Goal: Task Accomplishment & Management: Manage account settings

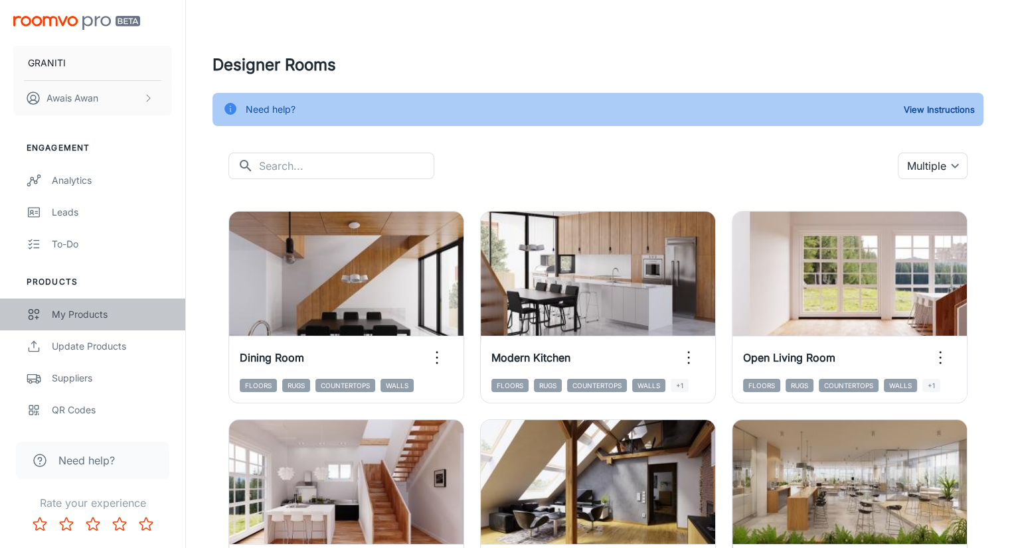
click at [110, 312] on div "My Products" at bounding box center [112, 314] width 120 height 15
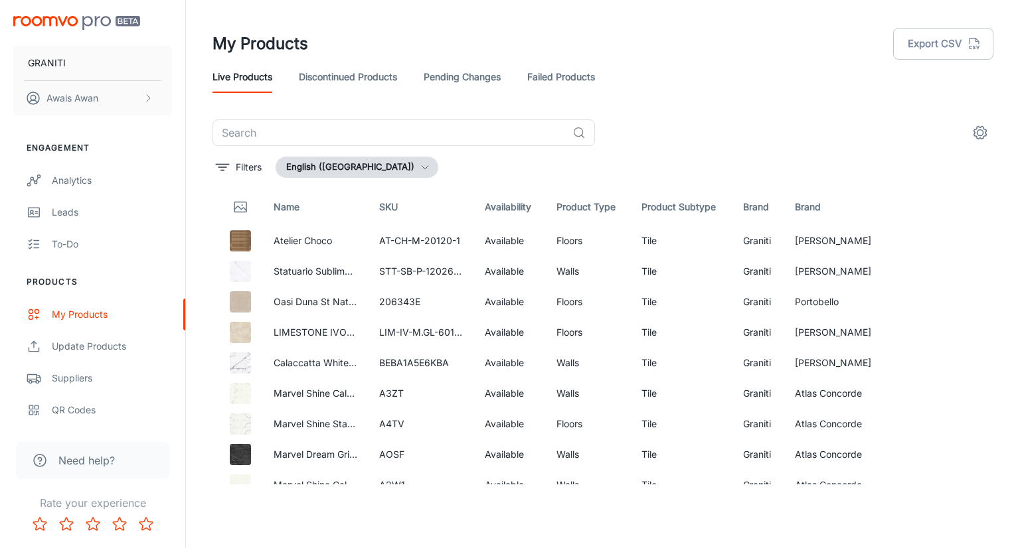
click at [523, 72] on div "Live Products Discontinued Products Pending Changes Failed Products" at bounding box center [602, 77] width 781 height 32
click at [532, 72] on link "Failed Products" at bounding box center [561, 77] width 68 height 32
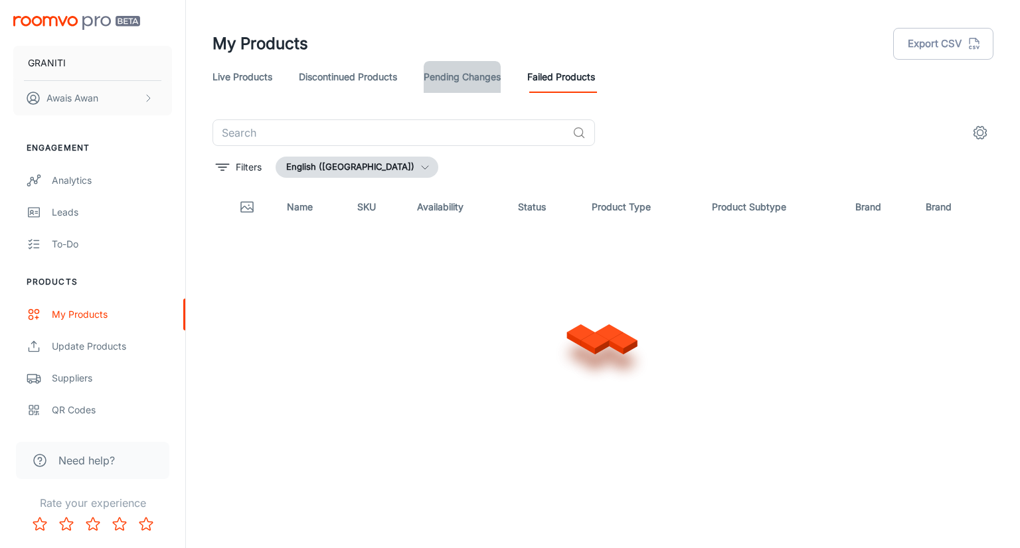
click at [471, 81] on link "Pending Changes" at bounding box center [462, 77] width 77 height 32
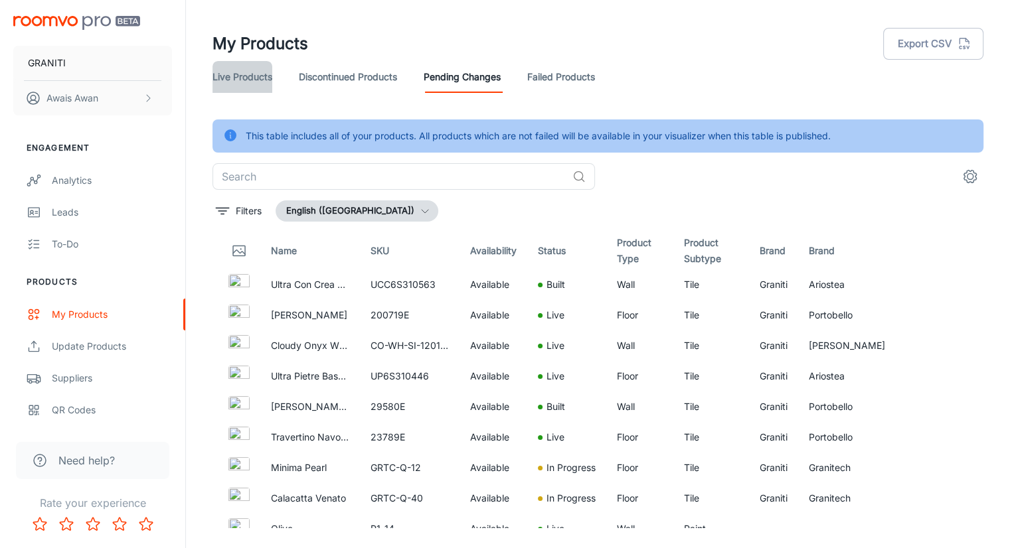
click at [257, 82] on link "Live Products" at bounding box center [242, 77] width 60 height 32
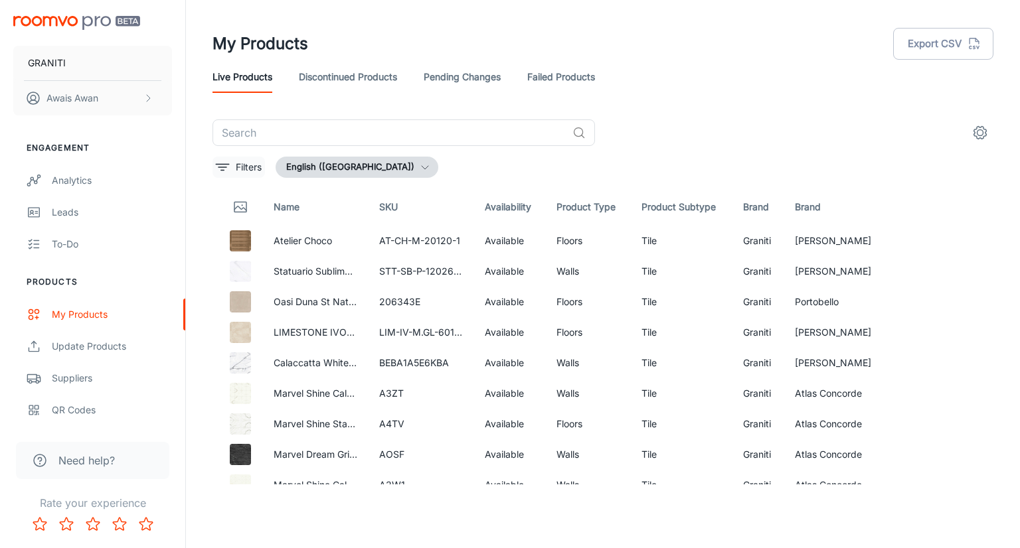
click at [246, 165] on p "Filters" at bounding box center [249, 167] width 26 height 15
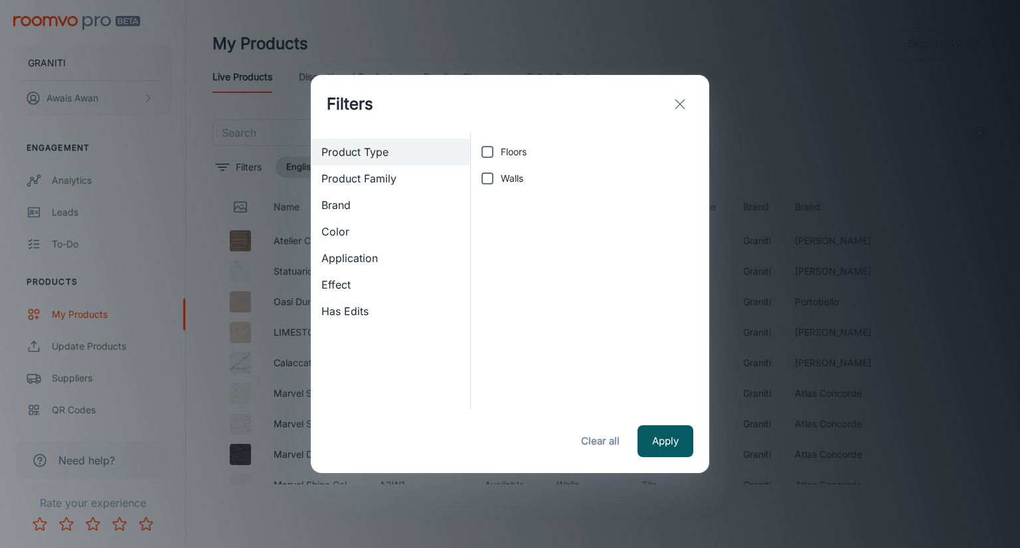
click at [356, 201] on span "Brand" at bounding box center [390, 205] width 138 height 16
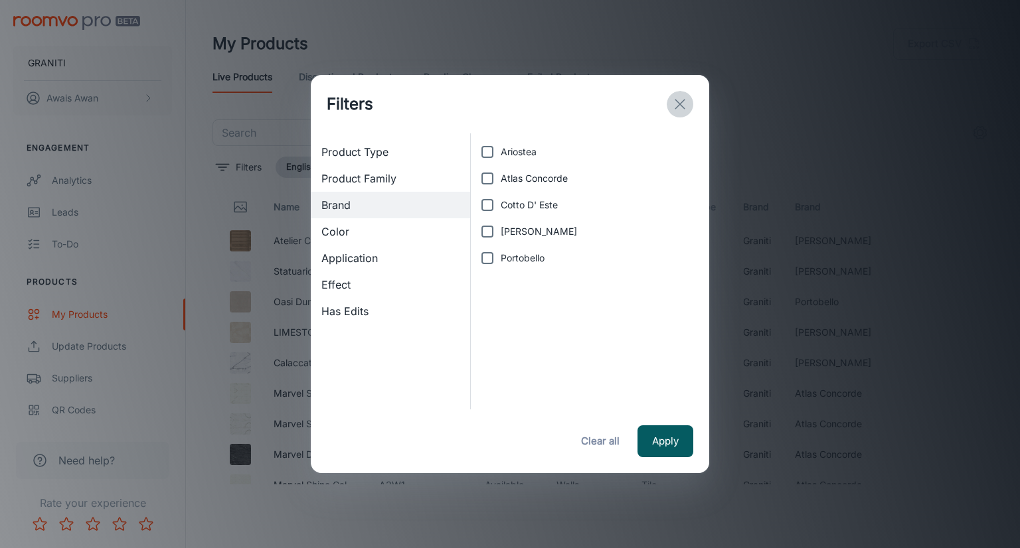
click at [683, 102] on icon "exit" at bounding box center [680, 104] width 16 height 16
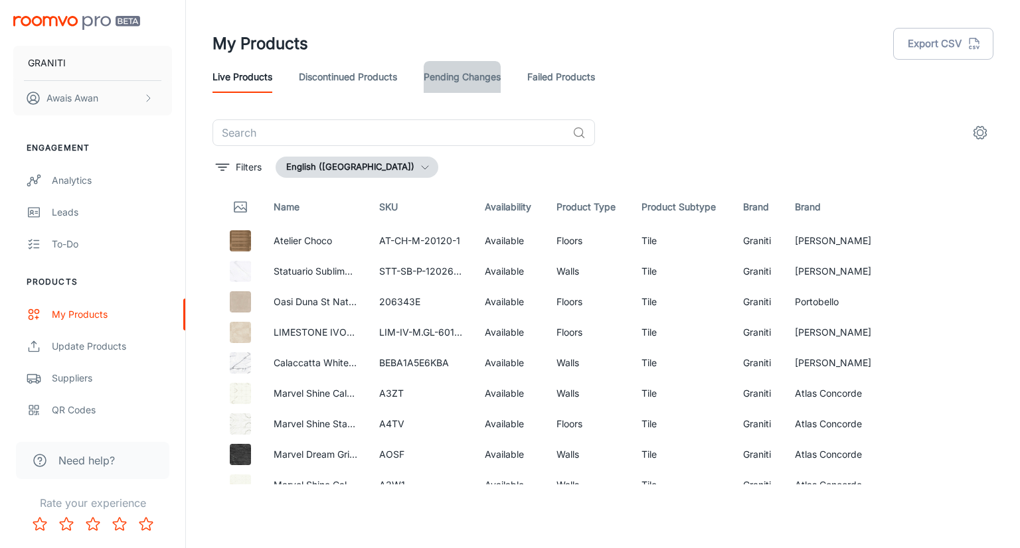
click at [462, 81] on link "Pending Changes" at bounding box center [462, 77] width 77 height 32
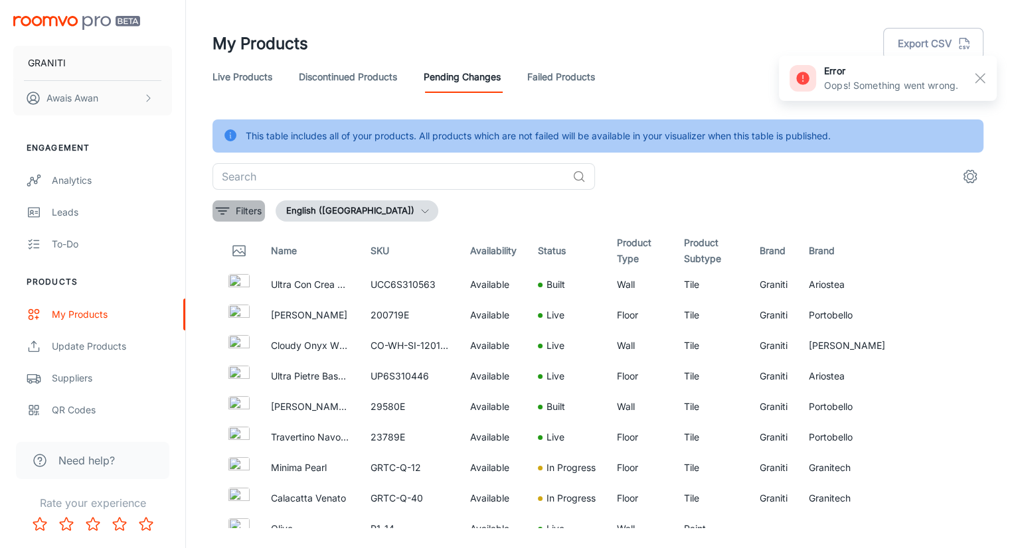
click at [234, 214] on button "Filters" at bounding box center [238, 211] width 52 height 21
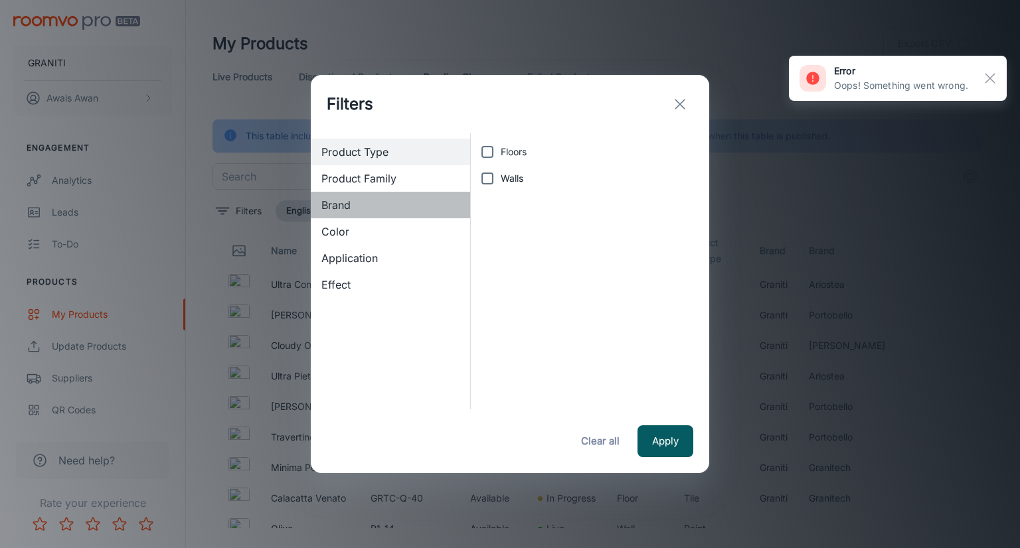
click at [335, 207] on span "Brand" at bounding box center [390, 205] width 138 height 16
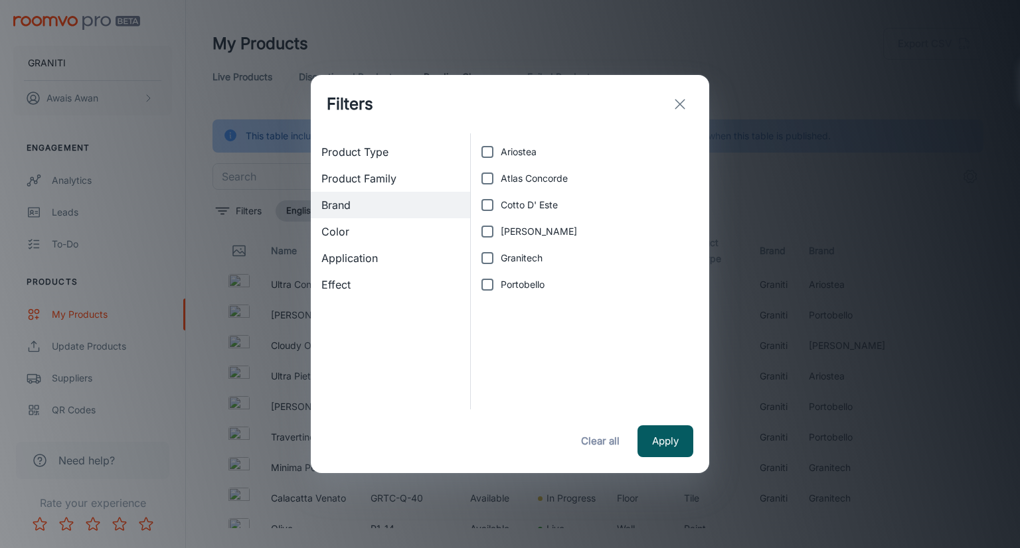
click at [491, 253] on input "Granitech" at bounding box center [487, 258] width 27 height 27
checkbox input "true"
click at [666, 447] on button "Apply" at bounding box center [665, 442] width 56 height 32
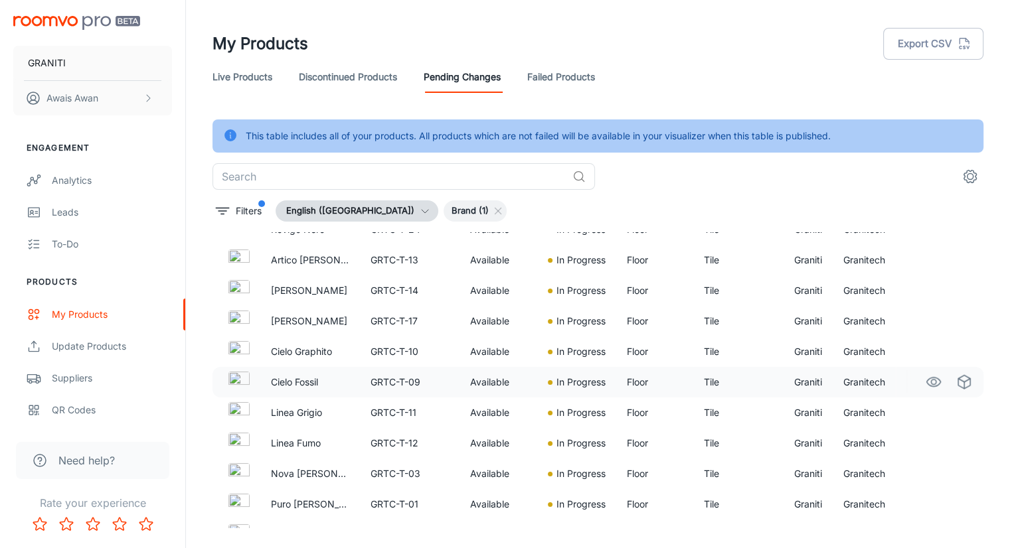
scroll to position [2964, 0]
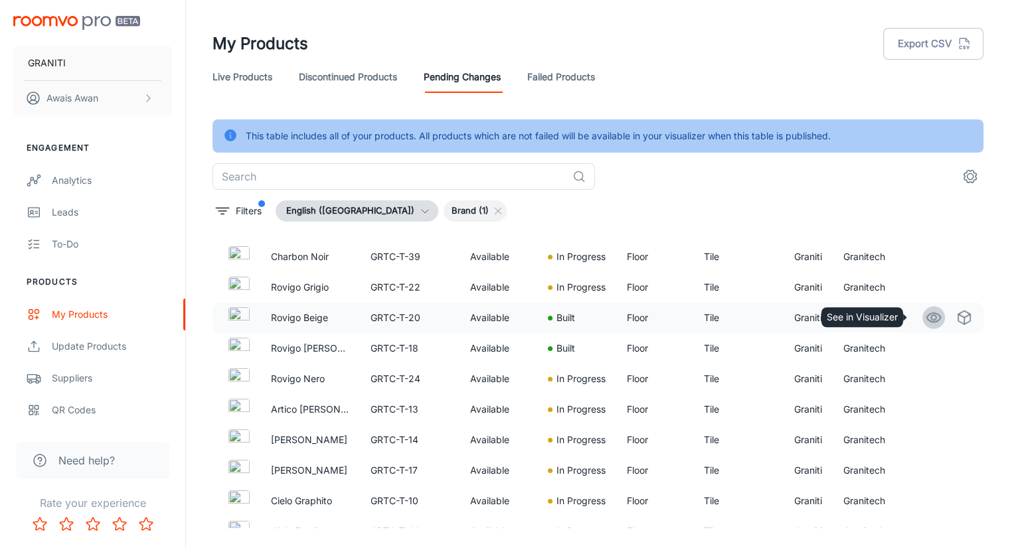
click at [927, 316] on icon "See in Visualizer" at bounding box center [934, 318] width 16 height 16
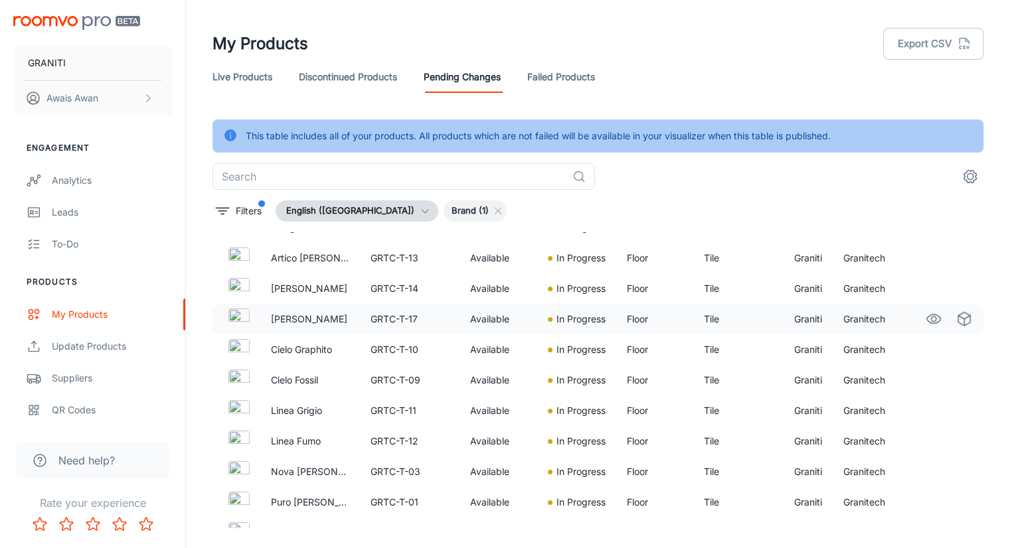
scroll to position [3035, 0]
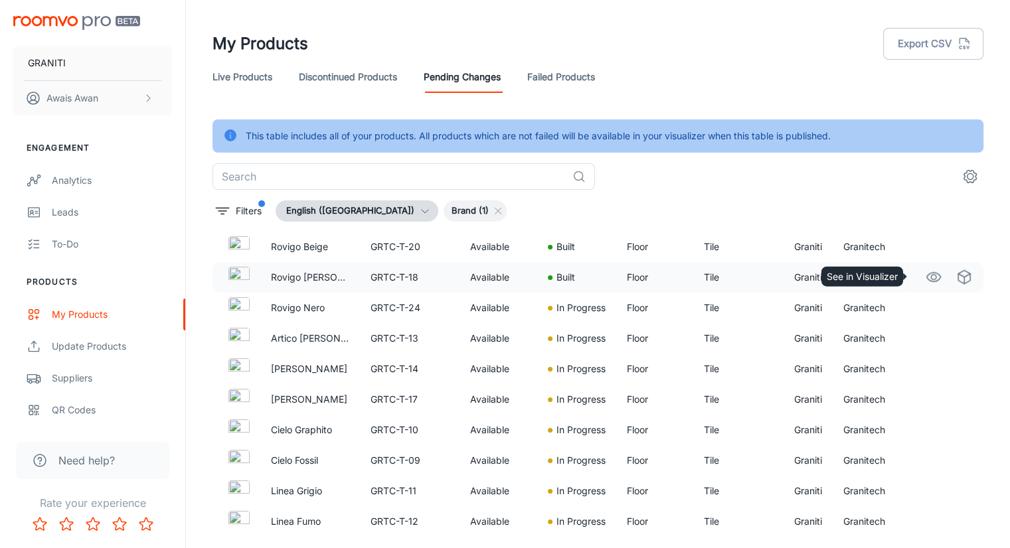
click at [926, 277] on icon "See in Visualizer" at bounding box center [934, 278] width 16 height 16
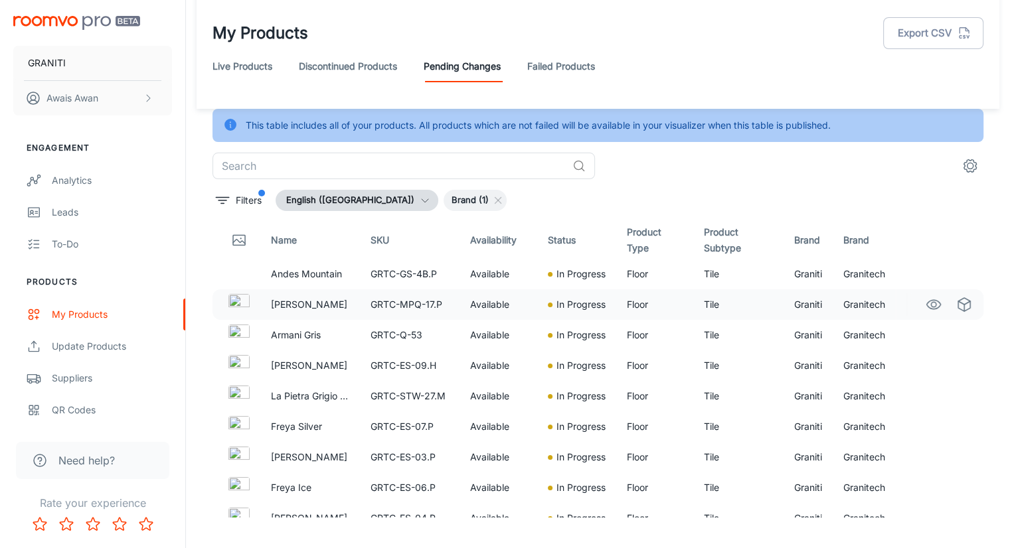
scroll to position [0, 0]
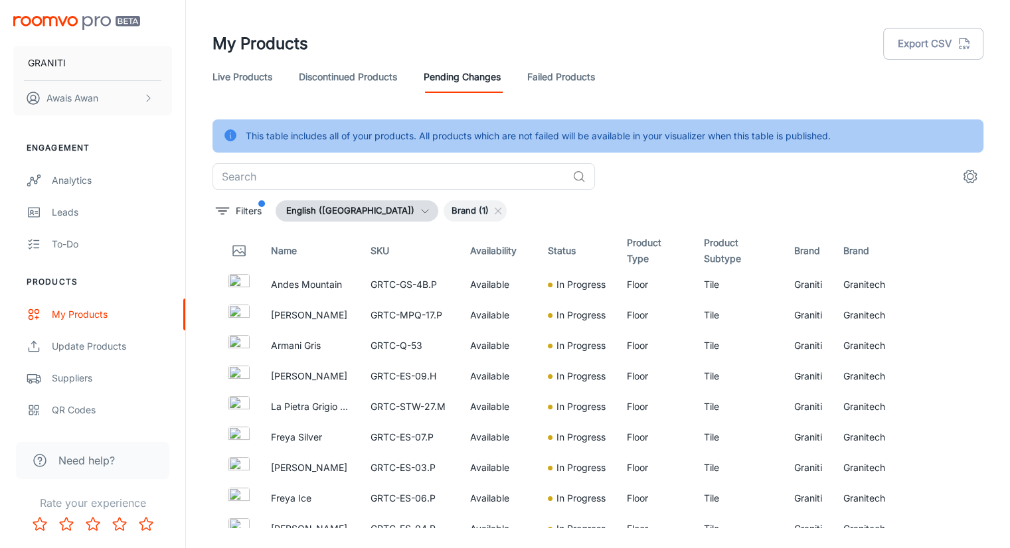
click at [262, 74] on link "Live Products" at bounding box center [242, 77] width 60 height 32
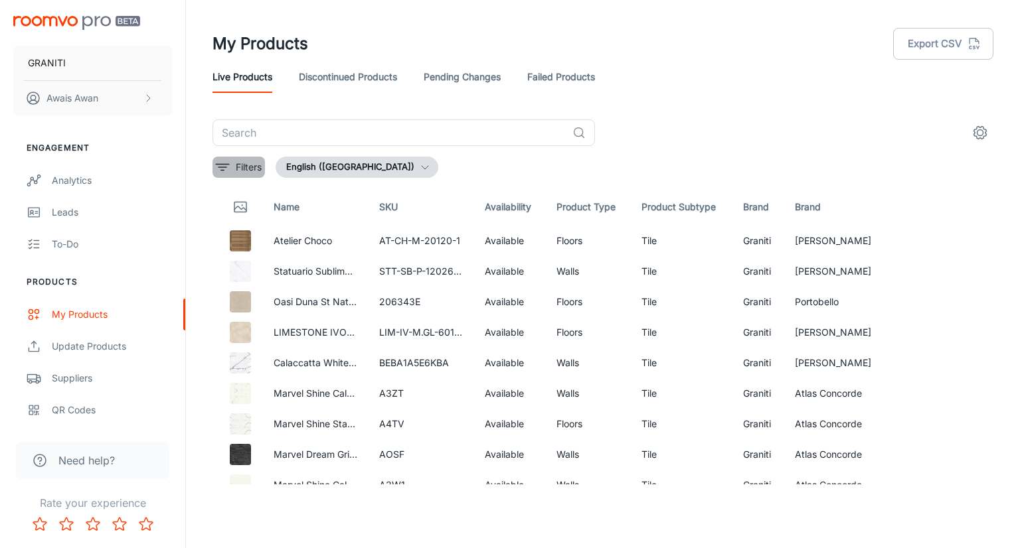
click at [250, 167] on p "Filters" at bounding box center [249, 167] width 26 height 15
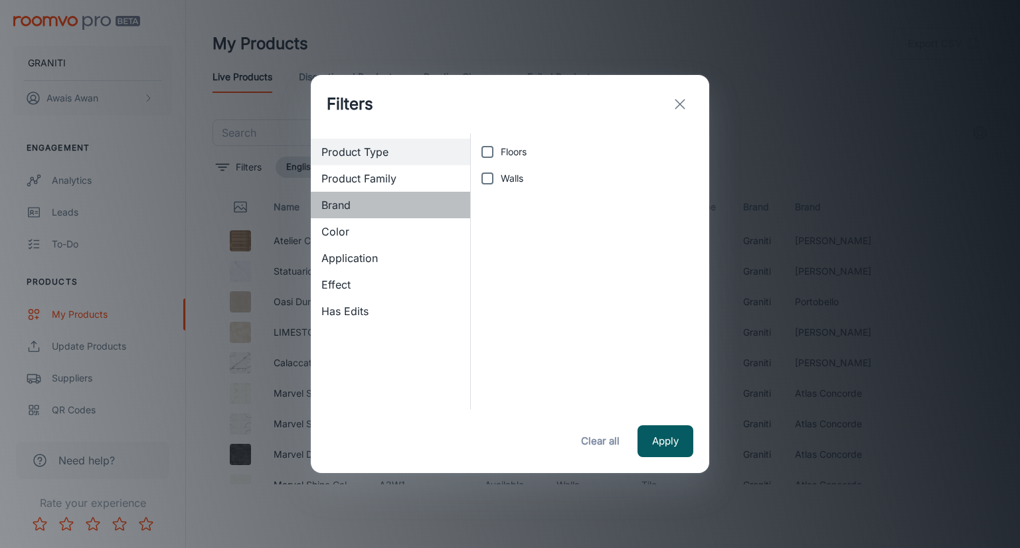
click at [338, 205] on span "Brand" at bounding box center [390, 205] width 138 height 16
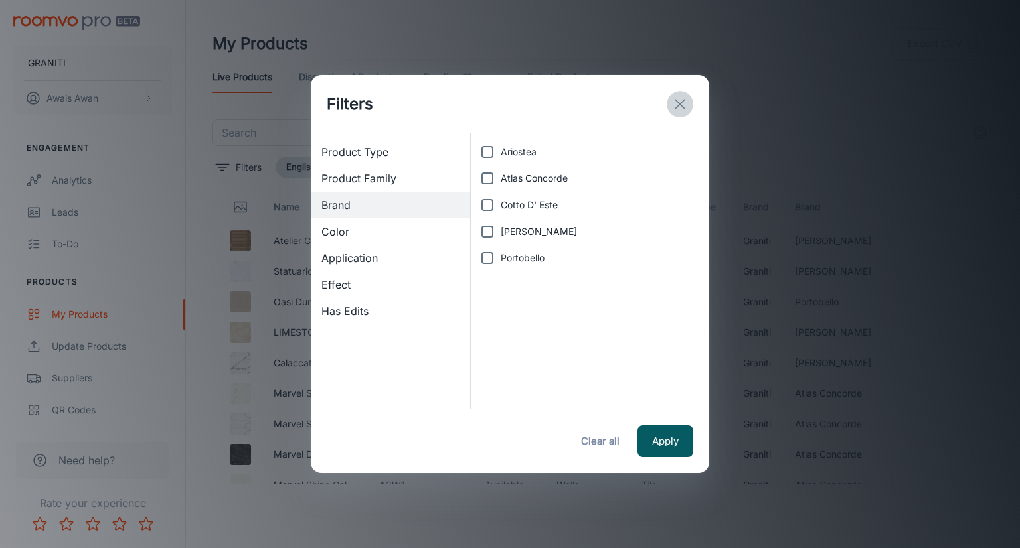
click at [688, 102] on button "exit" at bounding box center [680, 104] width 27 height 27
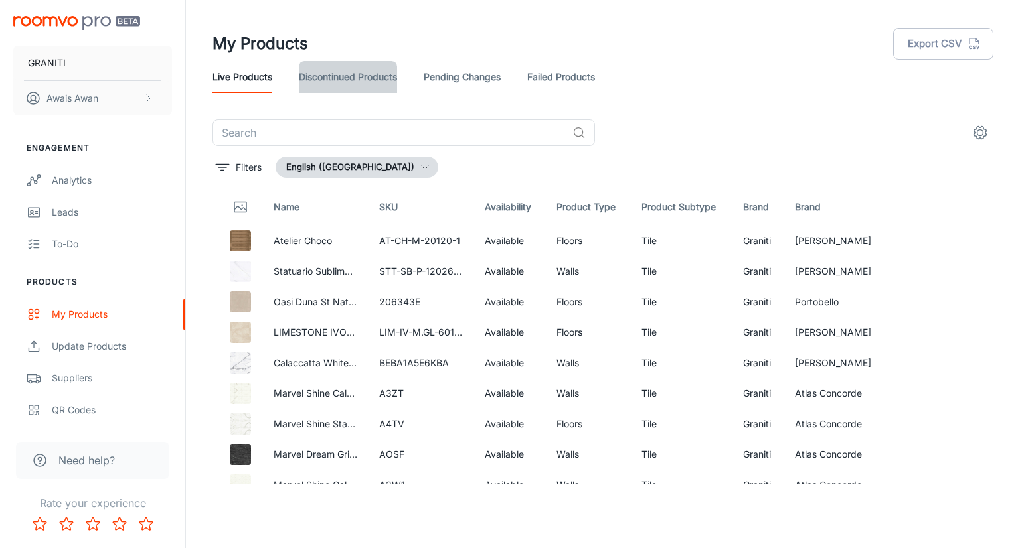
click at [358, 66] on link "Discontinued Products" at bounding box center [348, 77] width 98 height 32
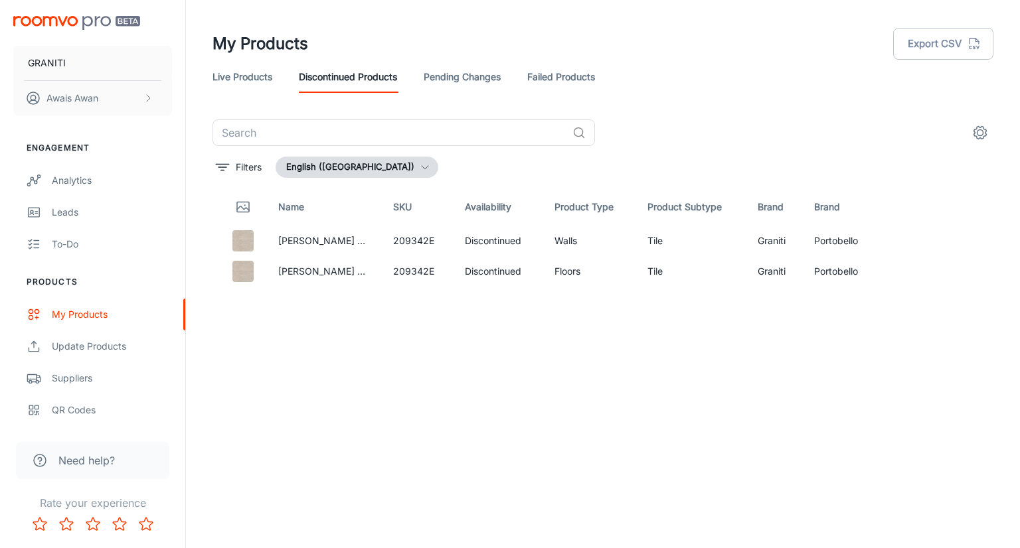
click at [451, 72] on link "Pending Changes" at bounding box center [462, 77] width 77 height 32
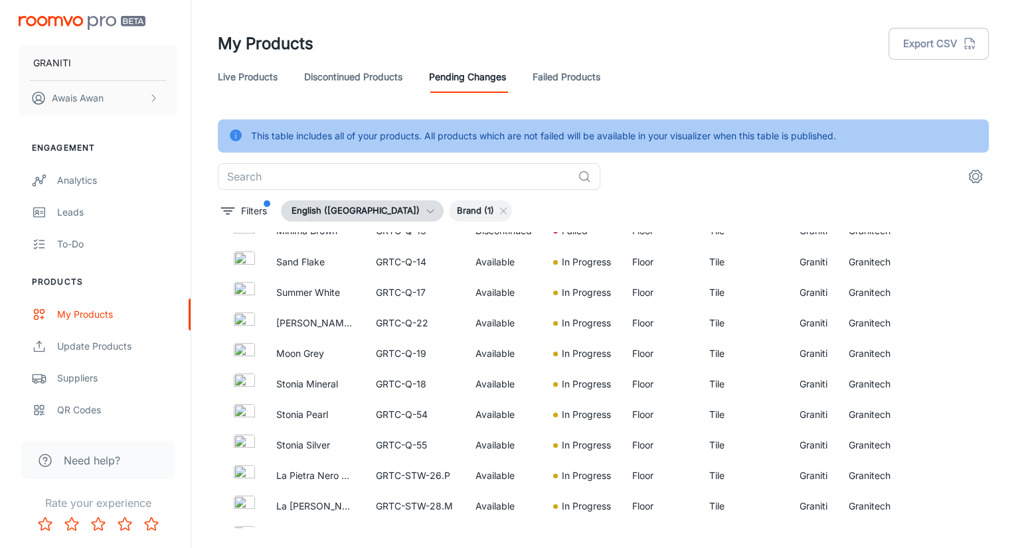
scroll to position [2058, 0]
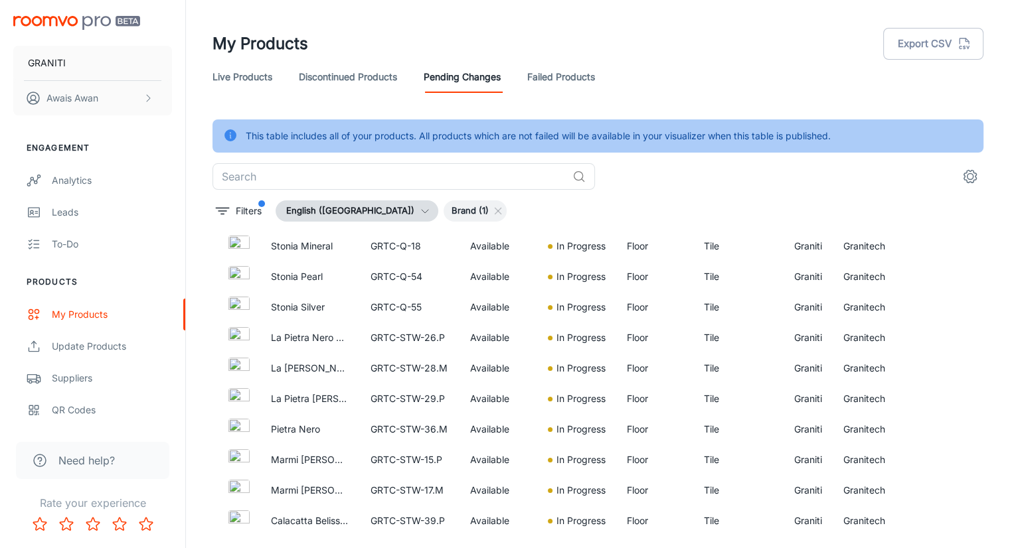
click at [582, 75] on link "Failed Products" at bounding box center [561, 77] width 68 height 32
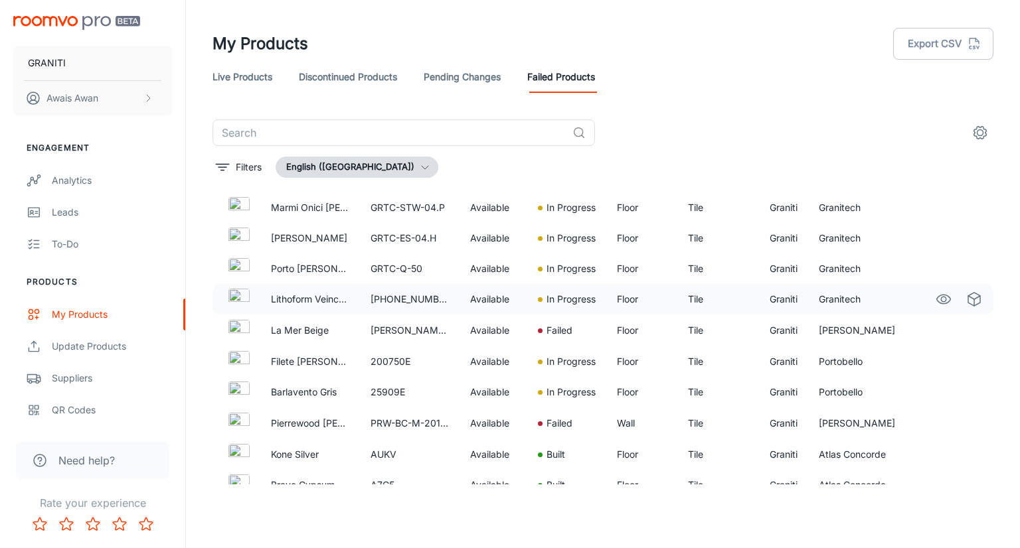
scroll to position [3658, 0]
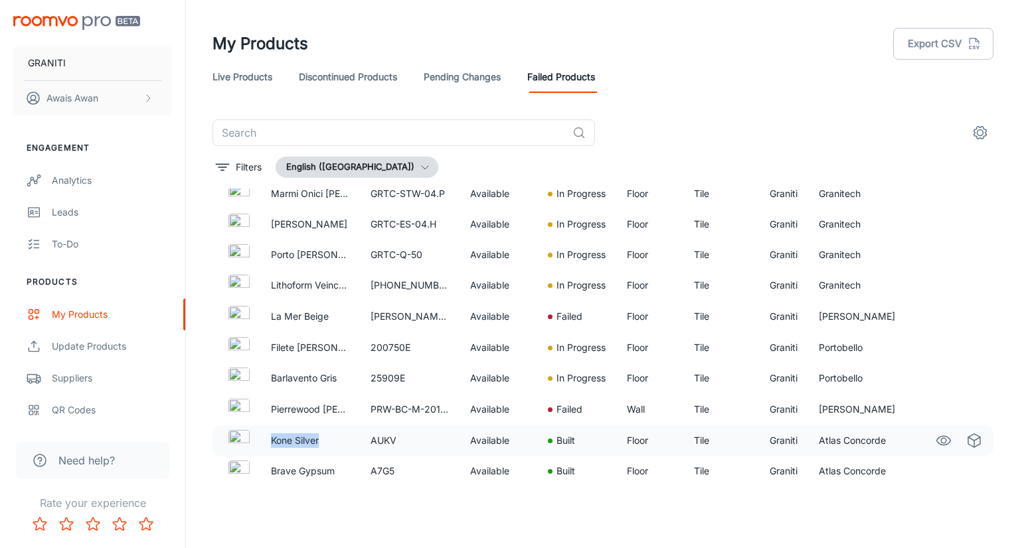
drag, startPoint x: 321, startPoint y: 439, endPoint x: 268, endPoint y: 439, distance: 53.1
click at [268, 439] on td "Kone Silver" at bounding box center [310, 441] width 100 height 31
copy p "Kone Silver"
